Goal: Transaction & Acquisition: Purchase product/service

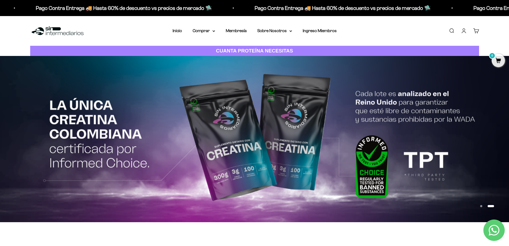
click at [463, 30] on link "Iniciar sesión" at bounding box center [464, 31] width 6 height 6
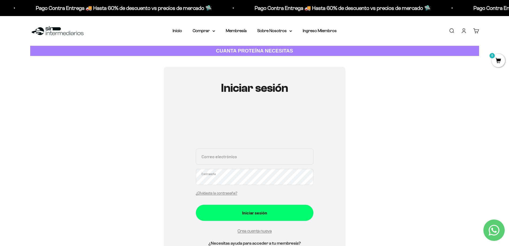
click at [222, 159] on input "Correo electrónico" at bounding box center [255, 156] width 118 height 16
type input "[EMAIL_ADDRESS][DOMAIN_NAME]"
click at [260, 221] on form "nicolas.villalbah@gmail.com Correo electrónico Contraseña ¿Olvidaste la contras…" at bounding box center [255, 191] width 118 height 86
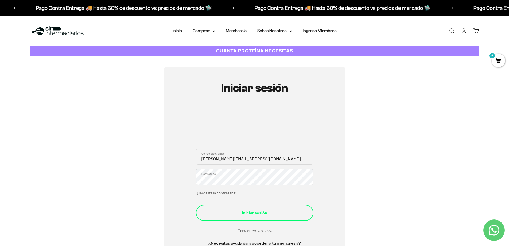
click at [256, 215] on div "Iniciar sesión" at bounding box center [255, 212] width 96 height 7
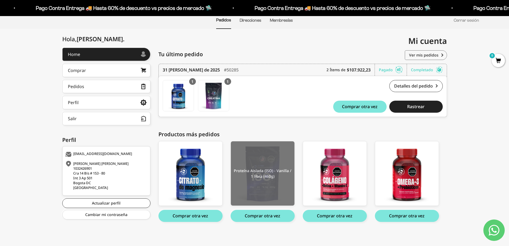
scroll to position [45, 0]
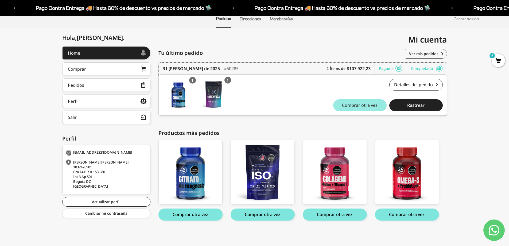
click at [349, 109] on button "Comprar otra vez" at bounding box center [359, 105] width 53 height 12
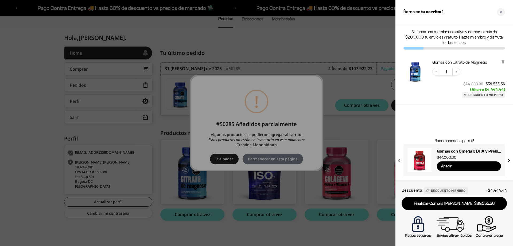
click at [239, 148] on div at bounding box center [256, 123] width 513 height 246
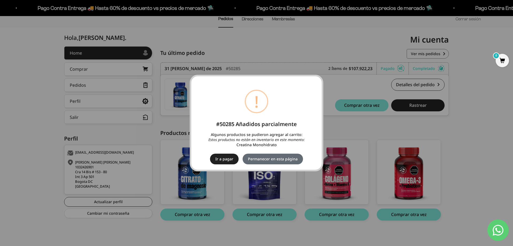
click at [276, 157] on button "Permanecer en esta página" at bounding box center [273, 158] width 60 height 11
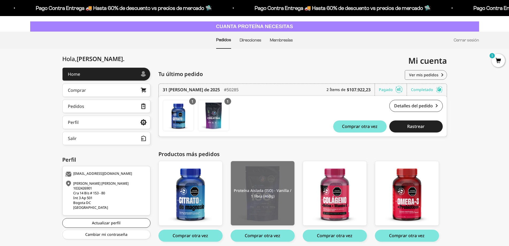
scroll to position [27, 0]
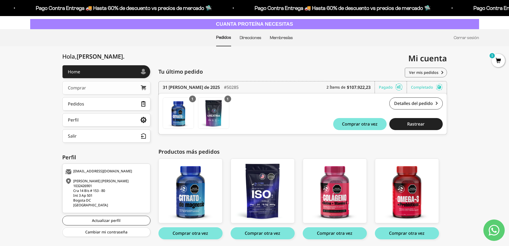
click at [76, 88] on div "Comprar" at bounding box center [77, 88] width 18 height 4
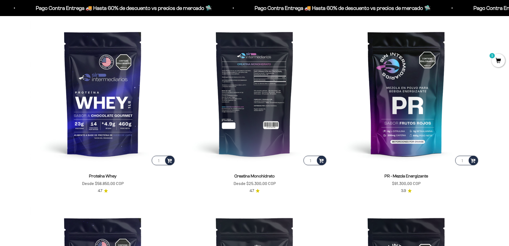
scroll to position [267, 0]
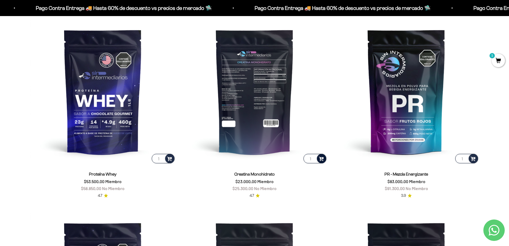
click at [321, 159] on span at bounding box center [321, 158] width 5 height 6
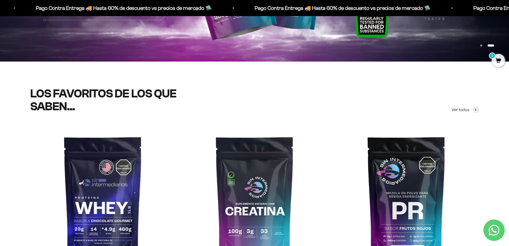
scroll to position [0, 0]
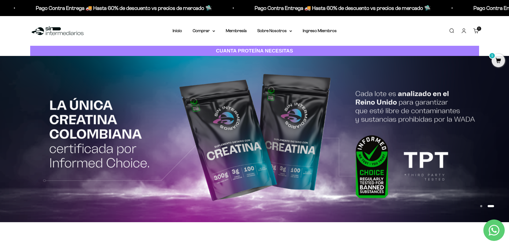
click at [478, 30] on cart-count "1 artículo 1" at bounding box center [479, 28] width 4 height 4
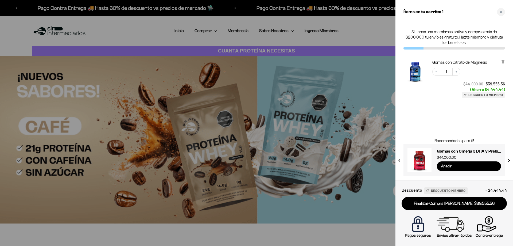
click at [357, 135] on div at bounding box center [256, 123] width 513 height 246
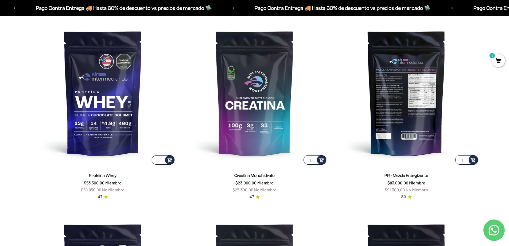
scroll to position [241, 0]
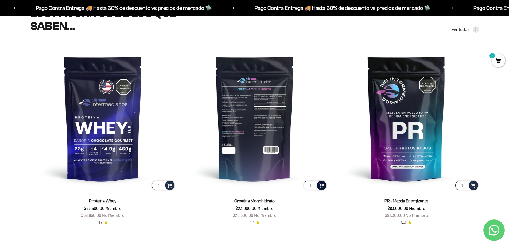
click at [323, 184] on span at bounding box center [321, 185] width 5 height 6
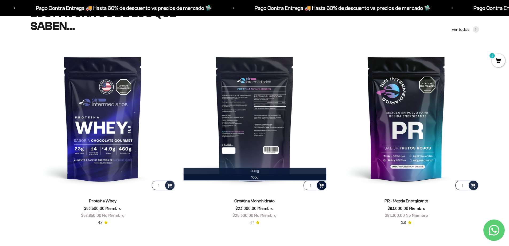
click at [257, 170] on span "300g" at bounding box center [255, 171] width 8 height 4
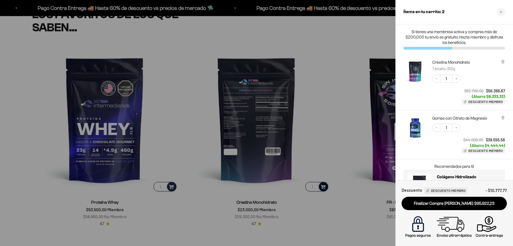
click at [331, 130] on div at bounding box center [256, 123] width 513 height 246
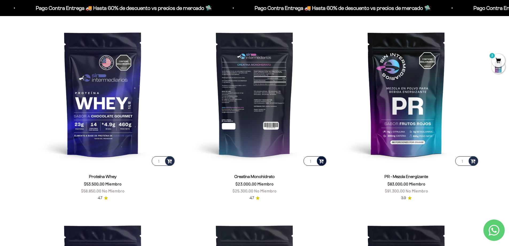
scroll to position [267, 0]
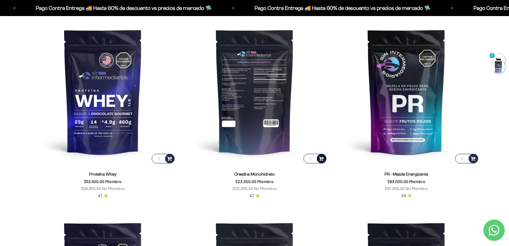
click at [499, 65] on div at bounding box center [498, 66] width 13 height 13
click at [499, 58] on span "2" at bounding box center [498, 60] width 13 height 13
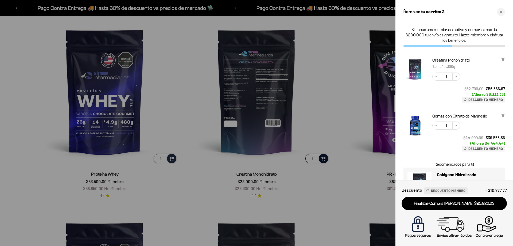
scroll to position [0, 0]
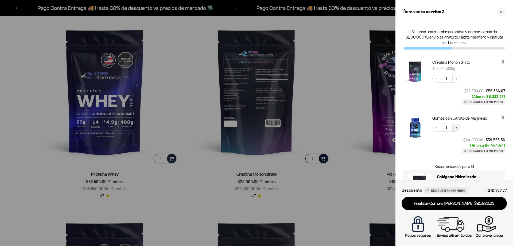
click at [458, 128] on icon "Increase quantity" at bounding box center [456, 127] width 3 height 3
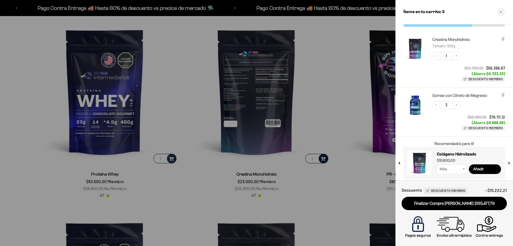
scroll to position [26, 0]
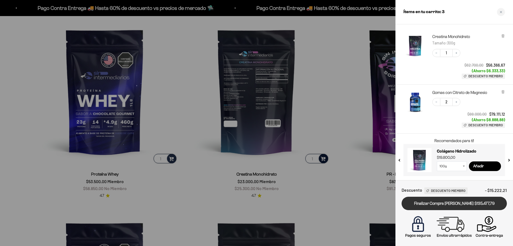
click at [453, 204] on link "Finalizar Compra [PERSON_NAME] $135.477,79" at bounding box center [454, 203] width 105 height 14
